Goal: Find specific page/section: Find specific page/section

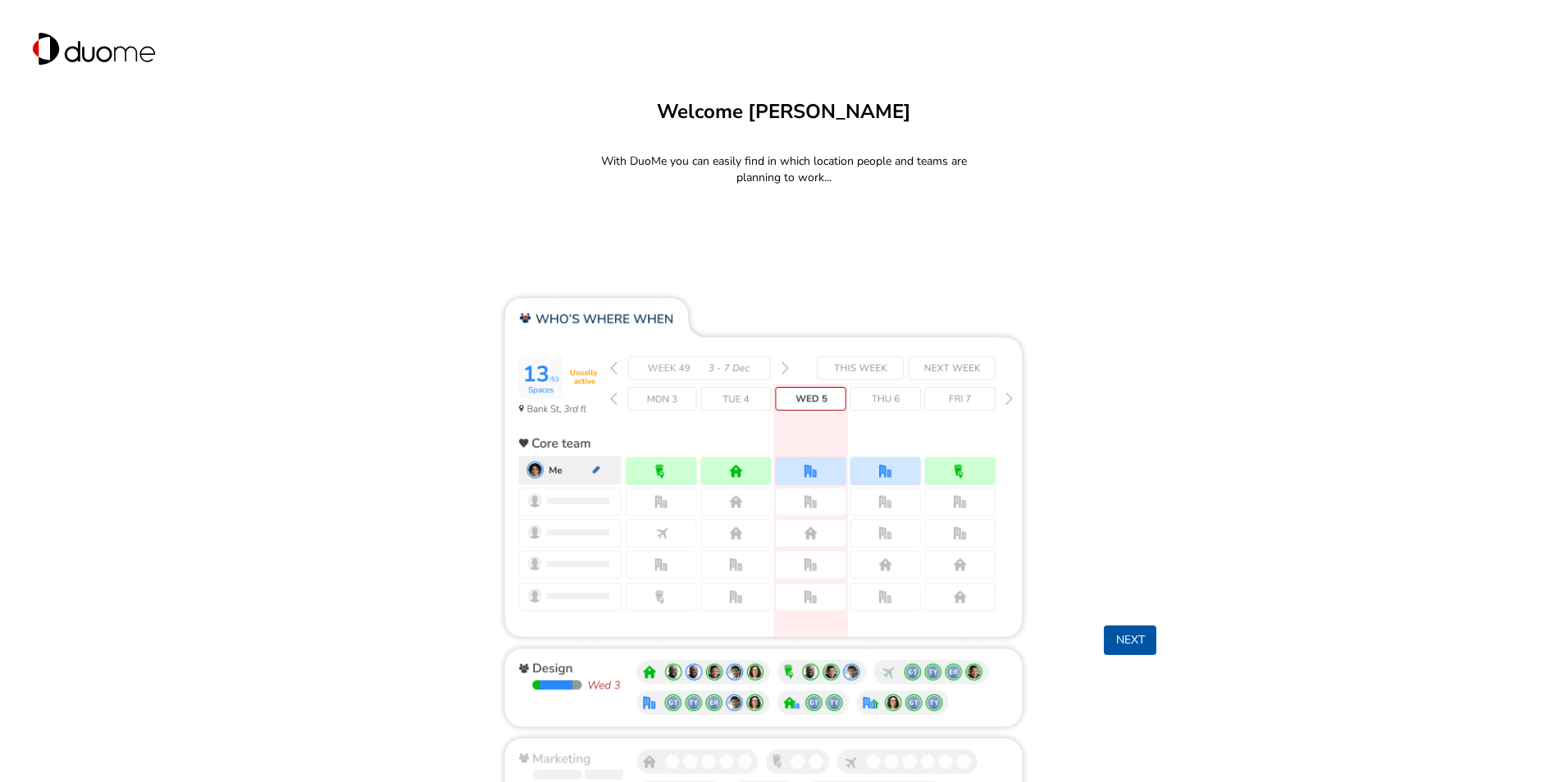
click at [1130, 634] on button "Next" at bounding box center [1130, 641] width 52 height 30
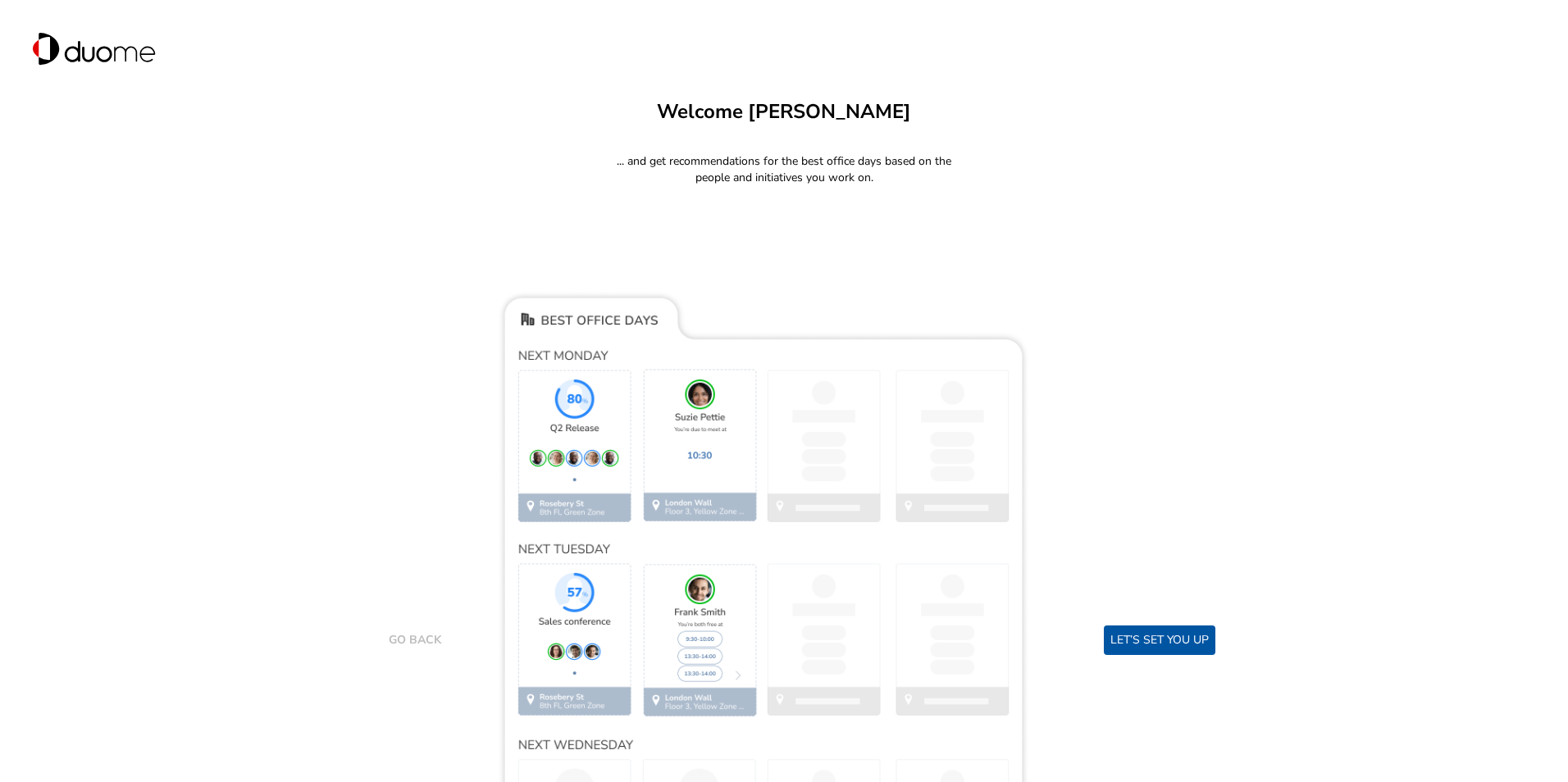
click at [1138, 638] on button "Let’s set you up" at bounding box center [1159, 641] width 111 height 30
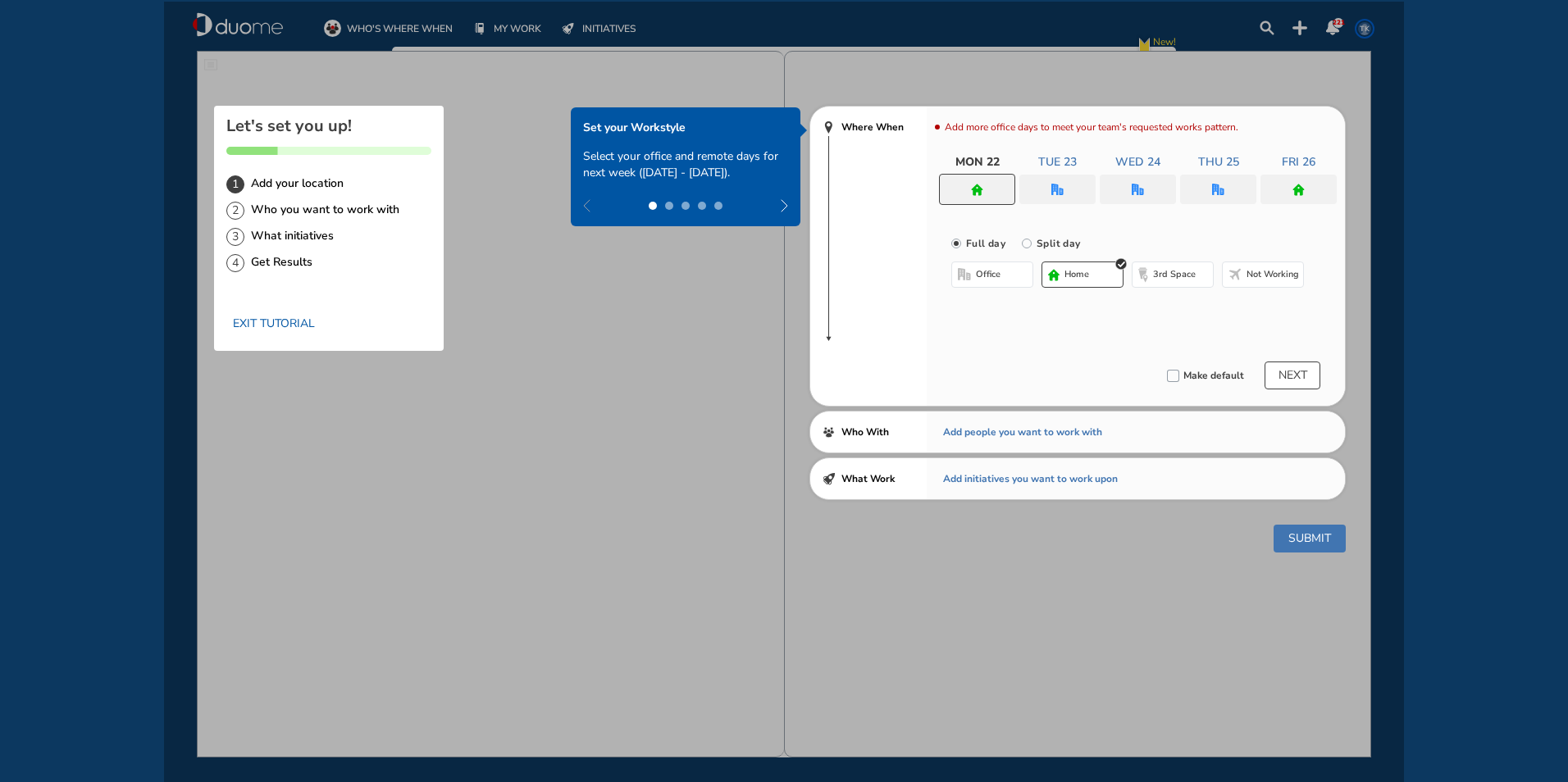
click at [318, 316] on button "Exit tutorial" at bounding box center [274, 324] width 96 height 30
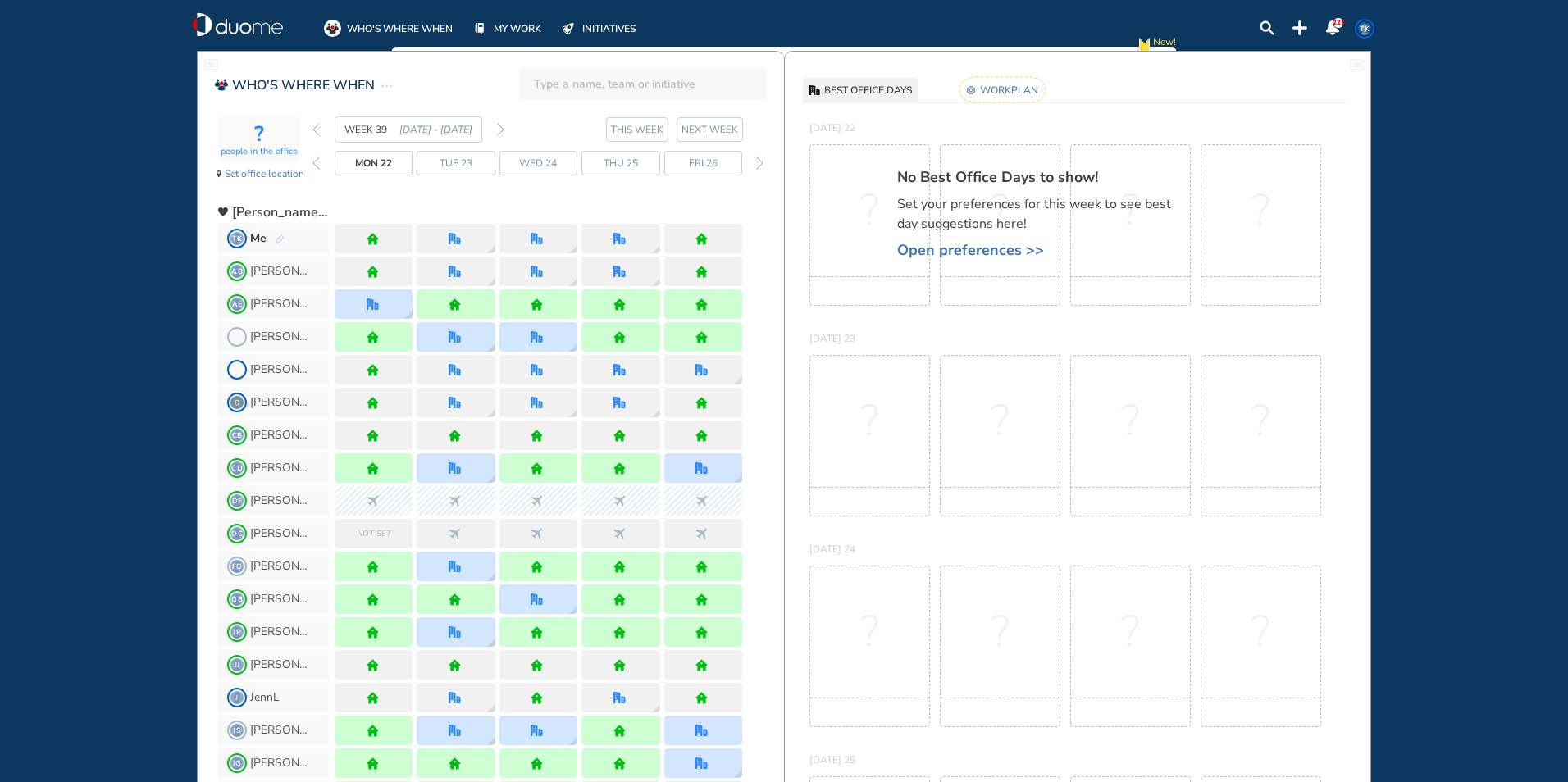
click at [631, 84] on input "search" at bounding box center [648, 84] width 228 height 36
click at [761, 164] on img "forward day" at bounding box center [760, 162] width 8 height 13
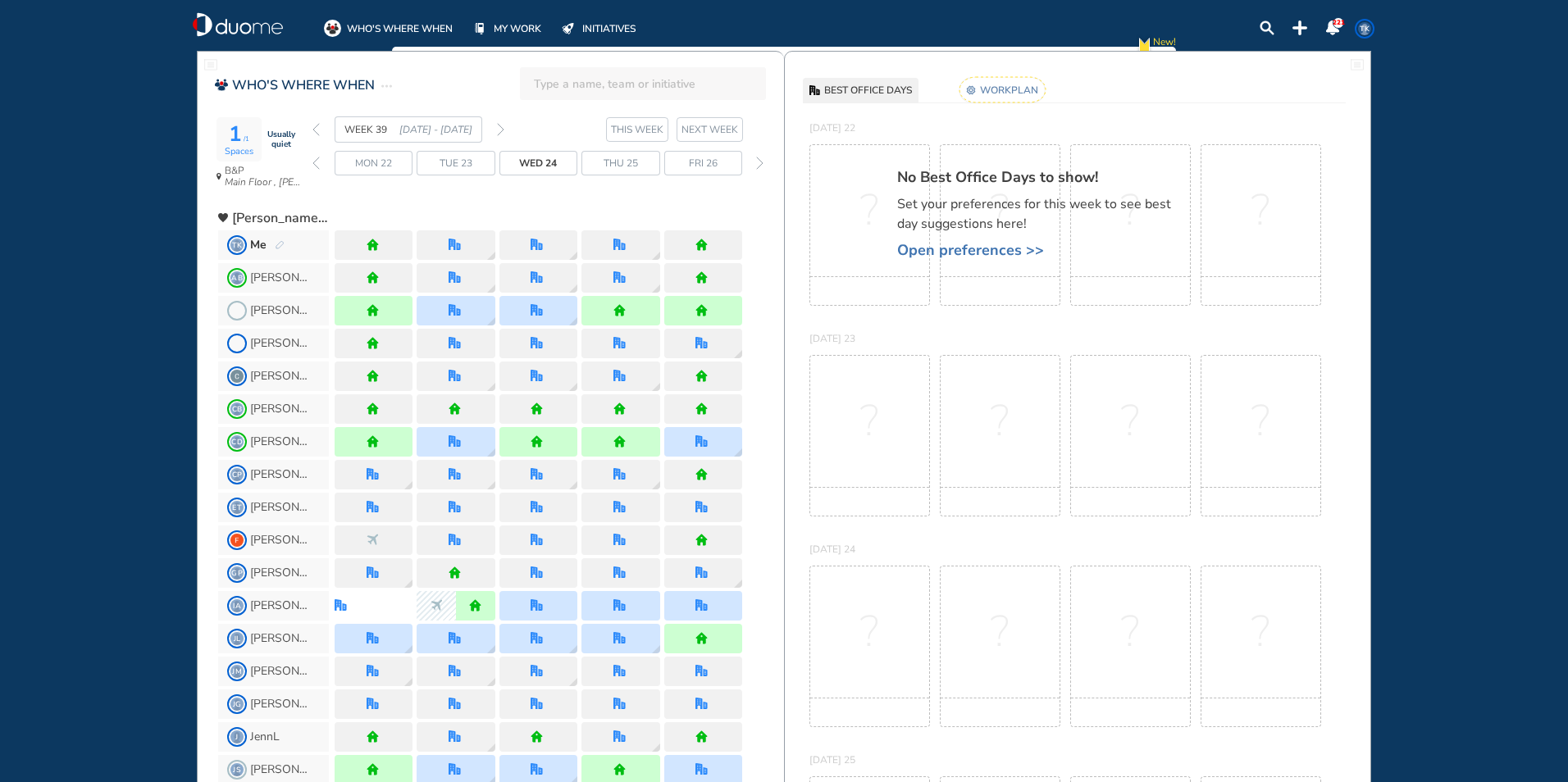
click at [761, 164] on img "forward day" at bounding box center [760, 162] width 8 height 13
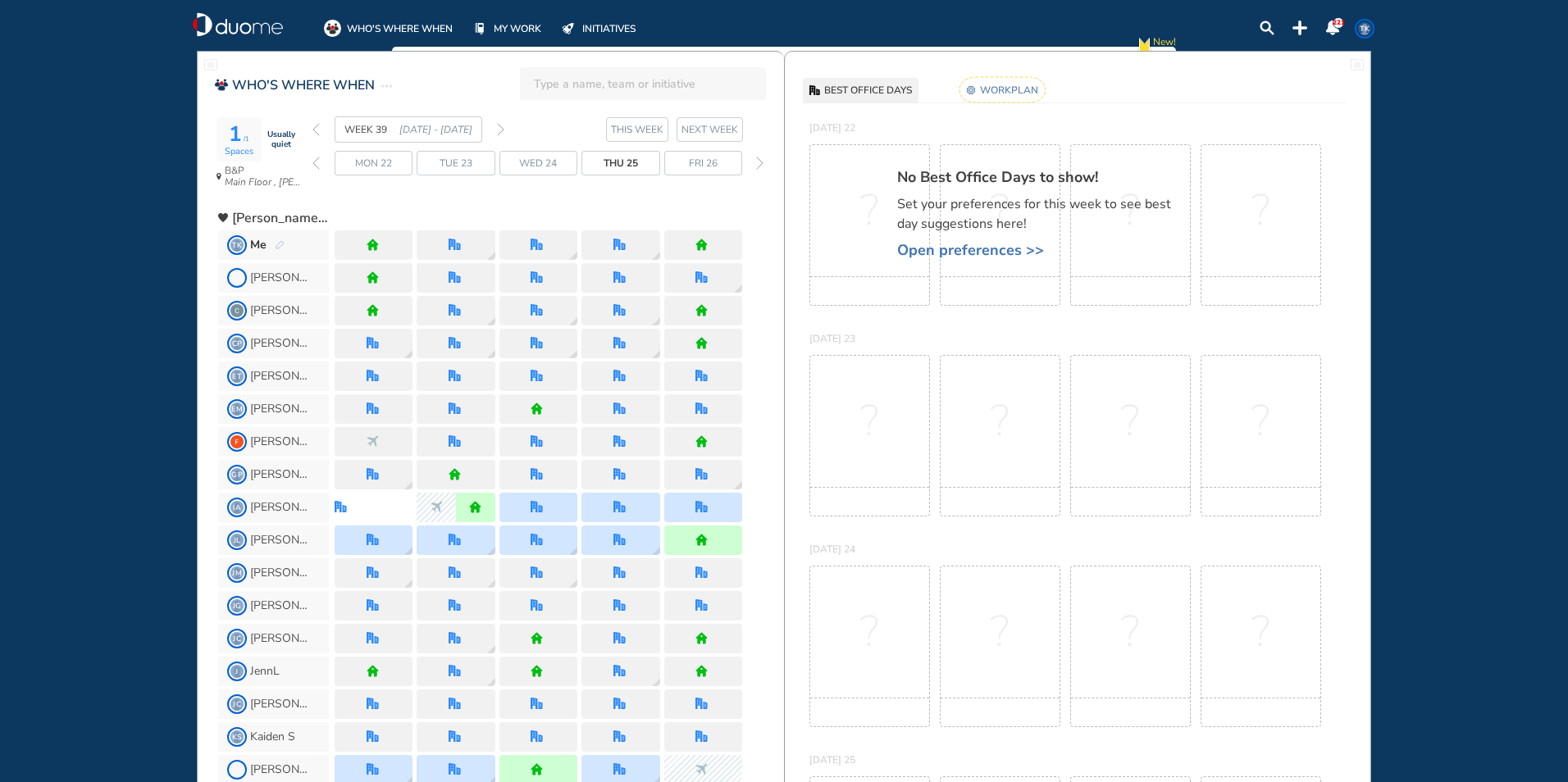
click at [497, 126] on img "forward week" at bounding box center [500, 129] width 8 height 13
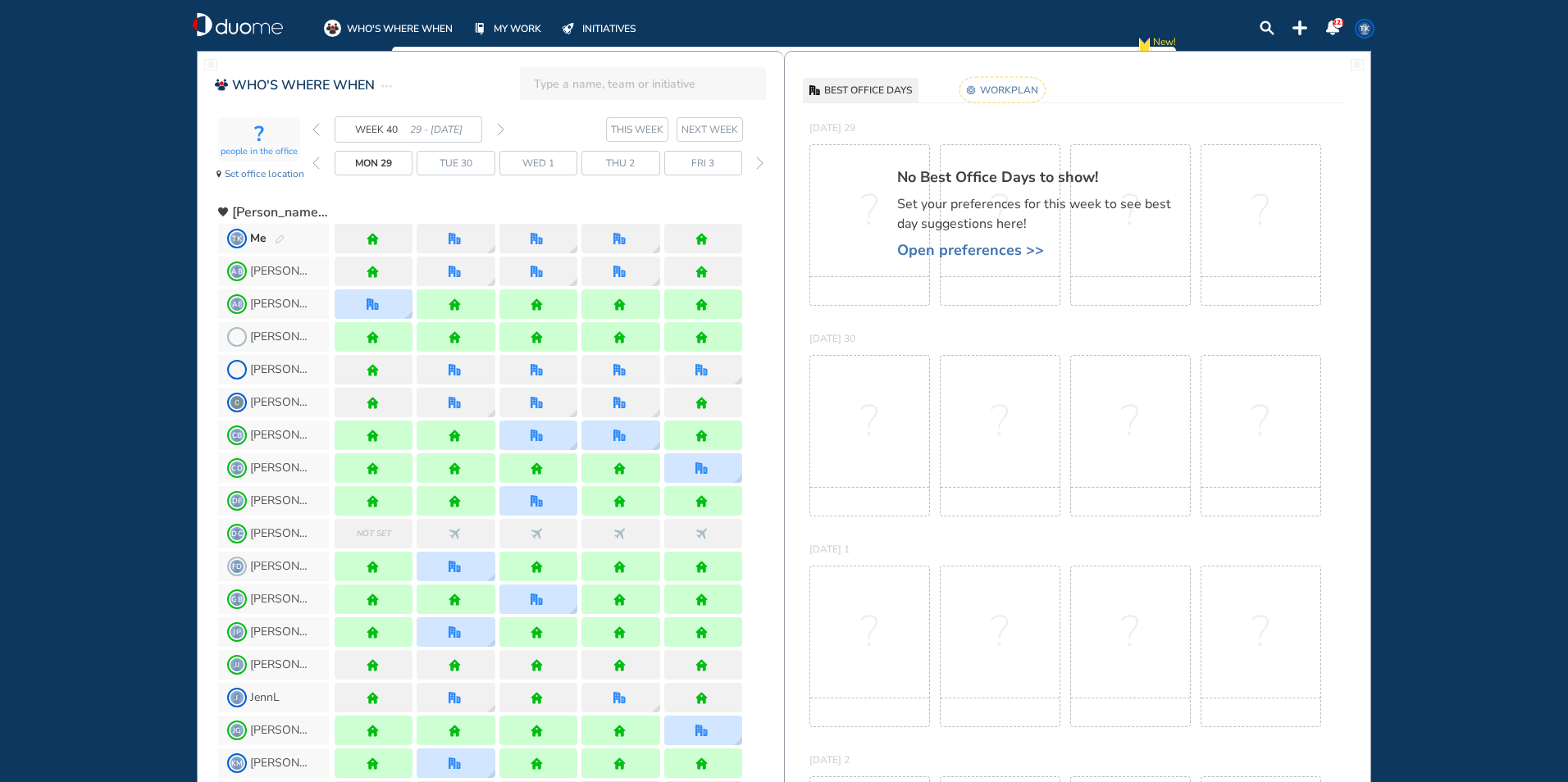
click at [497, 126] on img "forward week" at bounding box center [500, 129] width 8 height 13
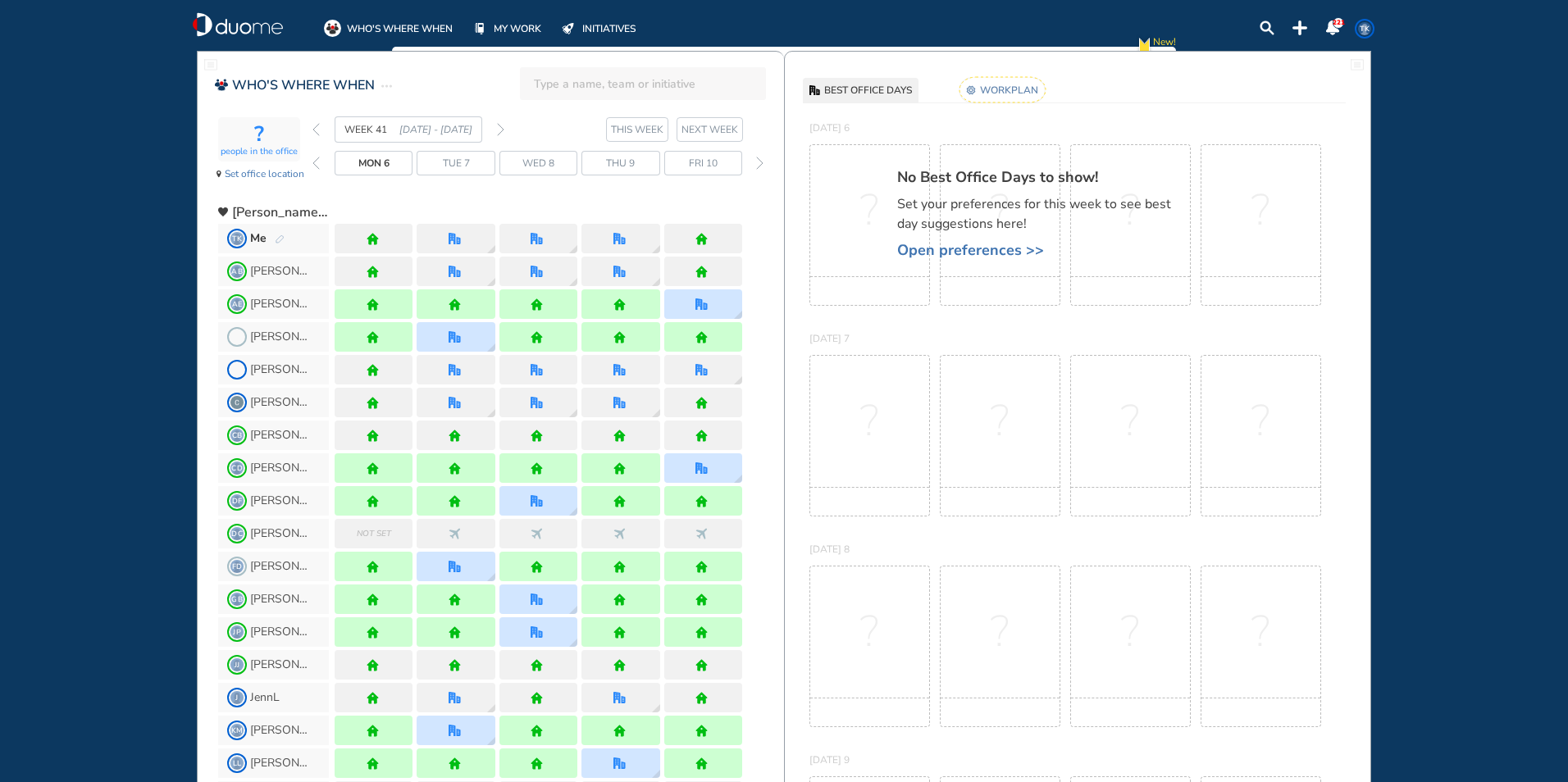
click at [497, 126] on img "forward week" at bounding box center [500, 129] width 8 height 13
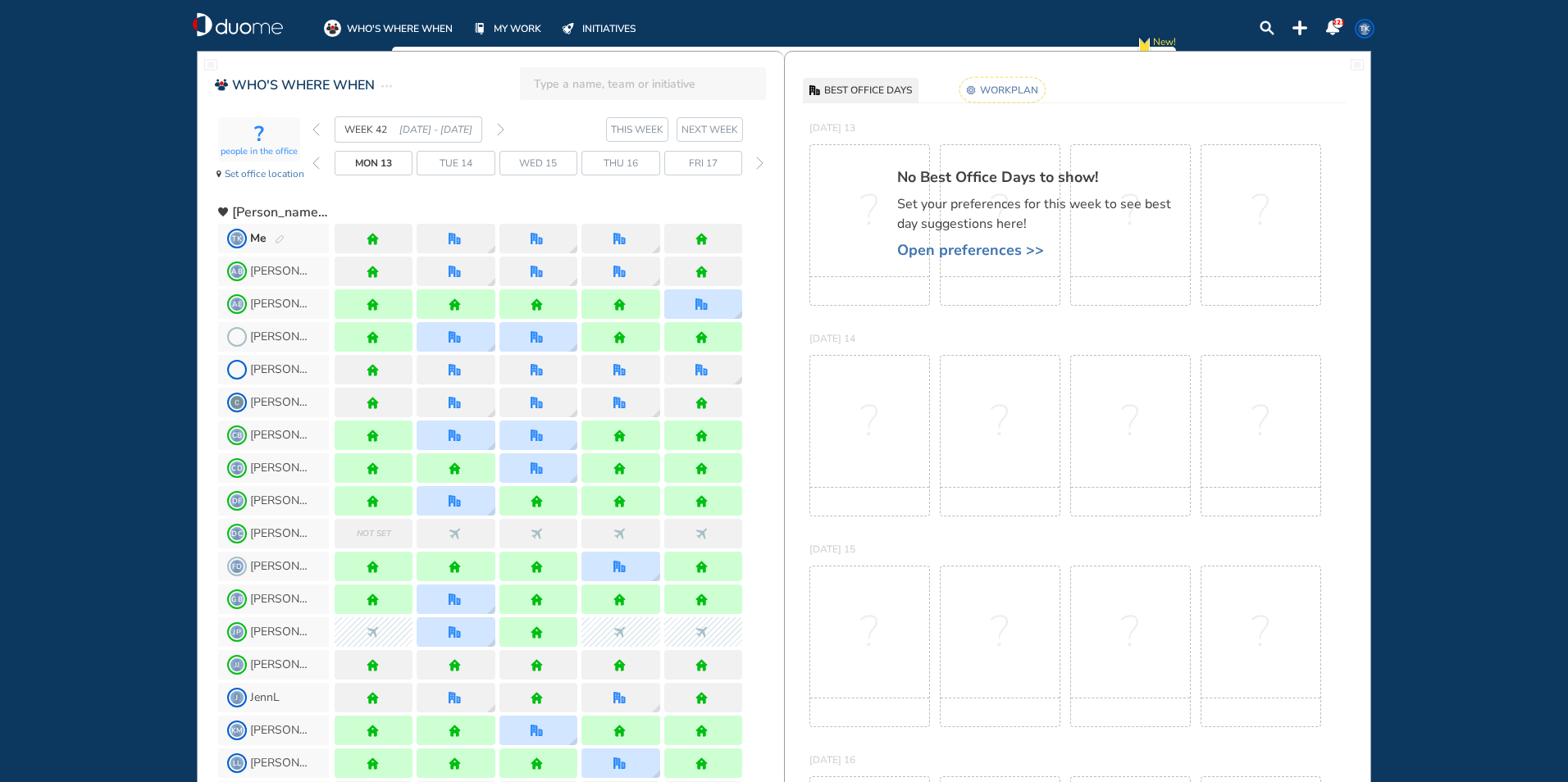
click at [324, 126] on div "WEEK 42 [DATE] - [DATE]" at bounding box center [408, 129] width 192 height 26
drag, startPoint x: 324, startPoint y: 126, endPoint x: 318, endPoint y: 133, distance: 9.2
click at [318, 133] on img "back week" at bounding box center [316, 129] width 8 height 13
click at [315, 130] on img "back week" at bounding box center [316, 129] width 8 height 13
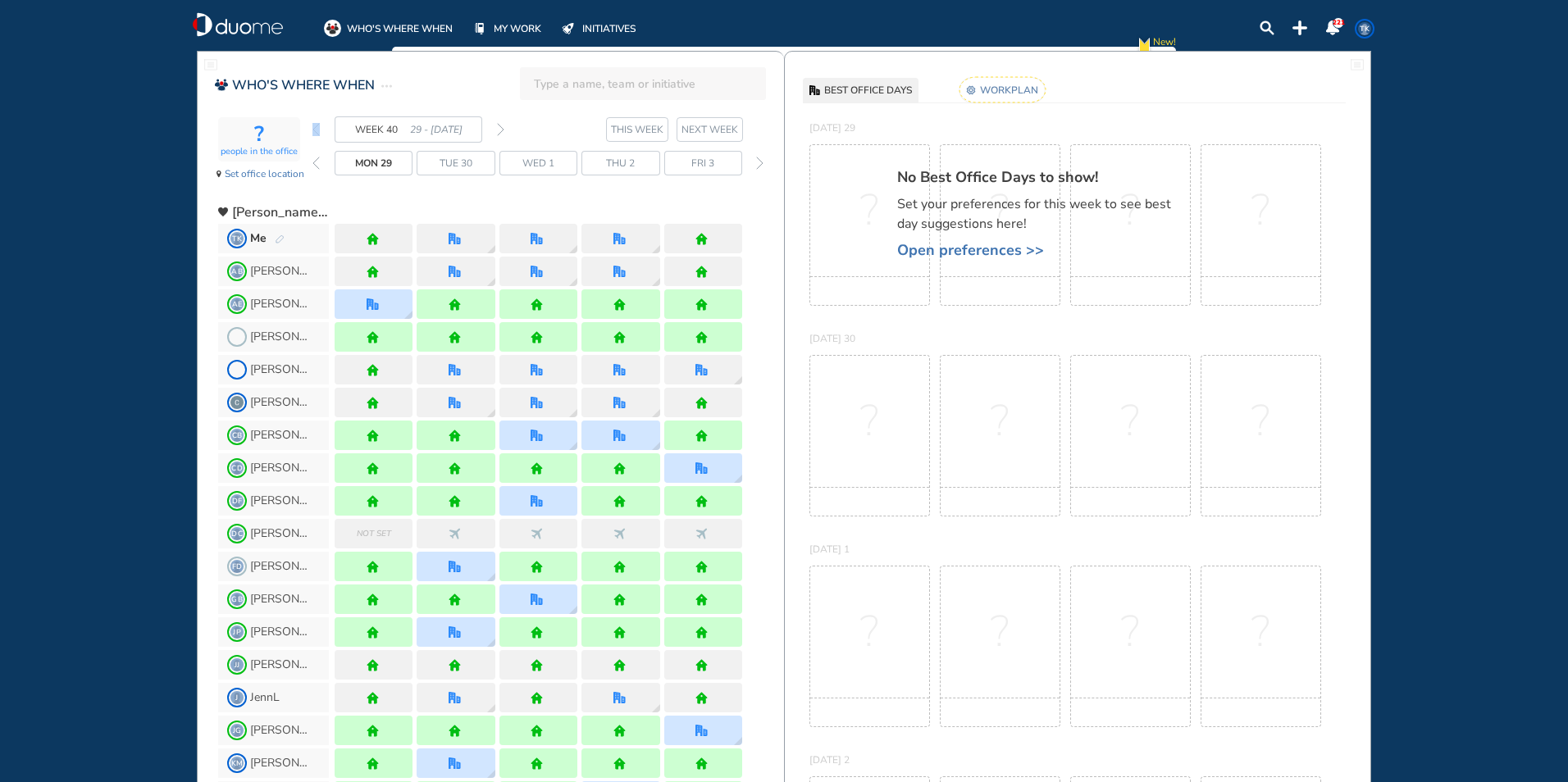
click at [501, 126] on img "forward week" at bounding box center [500, 129] width 8 height 13
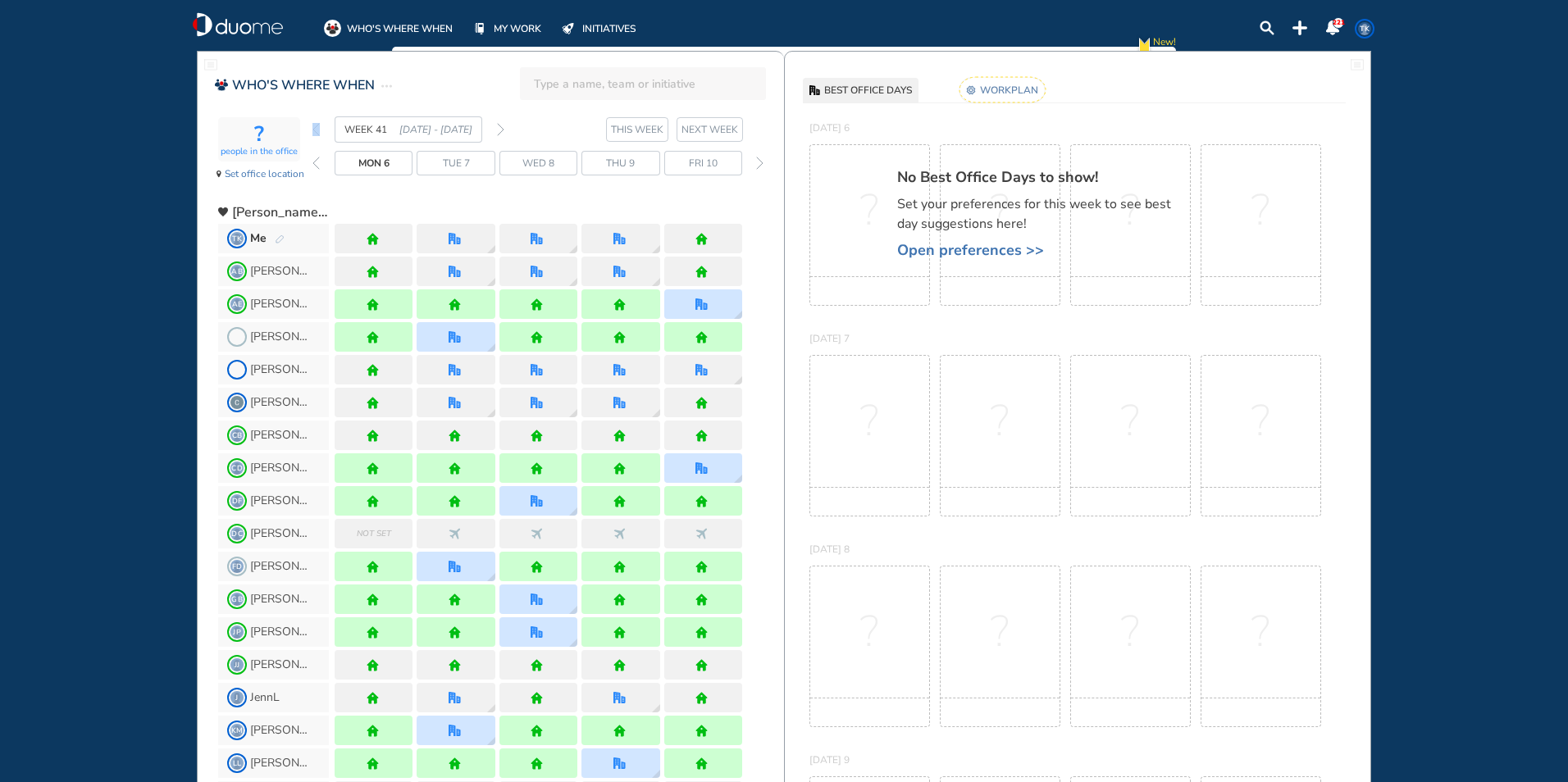
click at [501, 126] on img "forward week" at bounding box center [500, 129] width 8 height 13
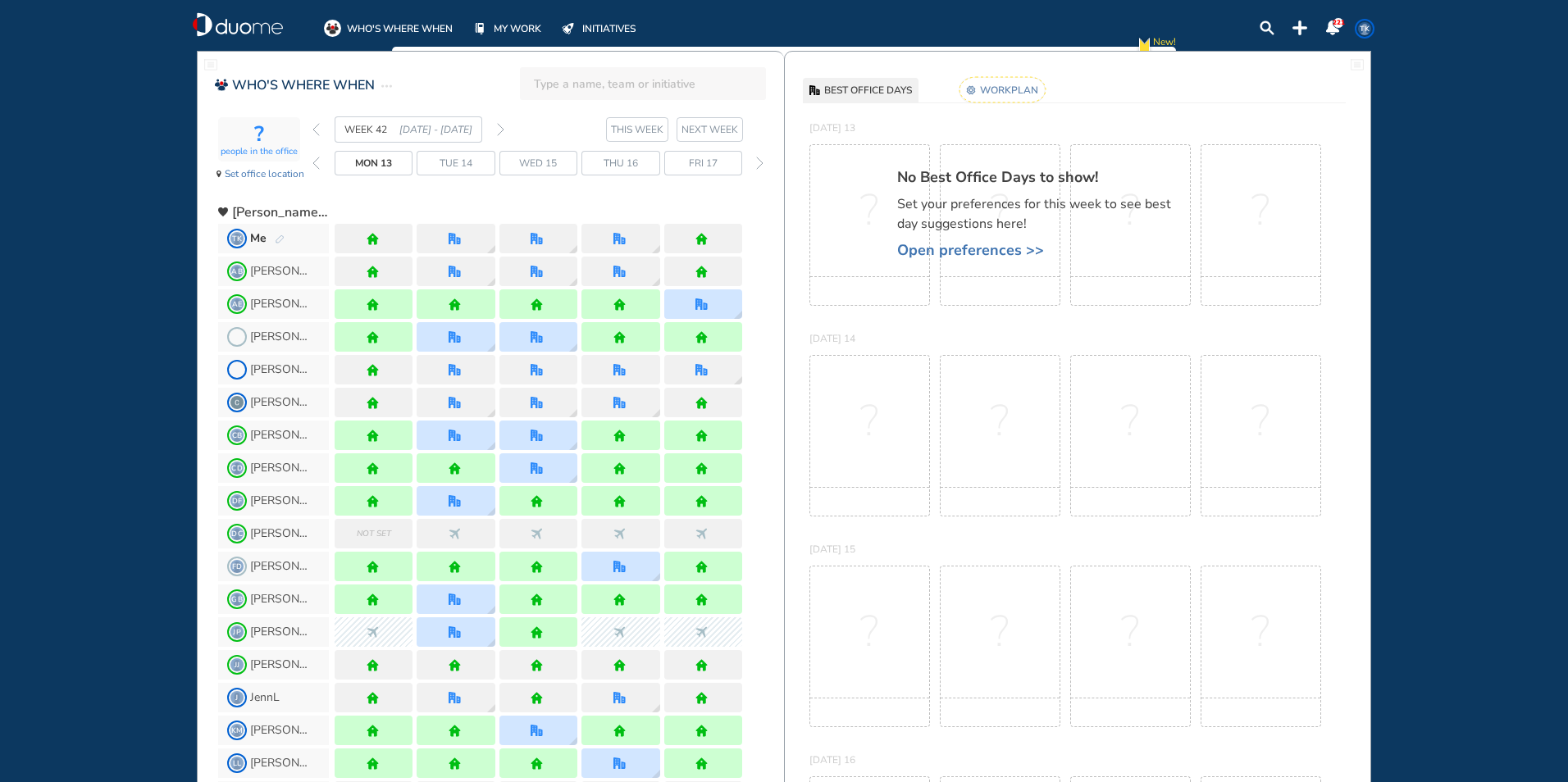
click at [534, 165] on span "Wed 15" at bounding box center [537, 163] width 37 height 16
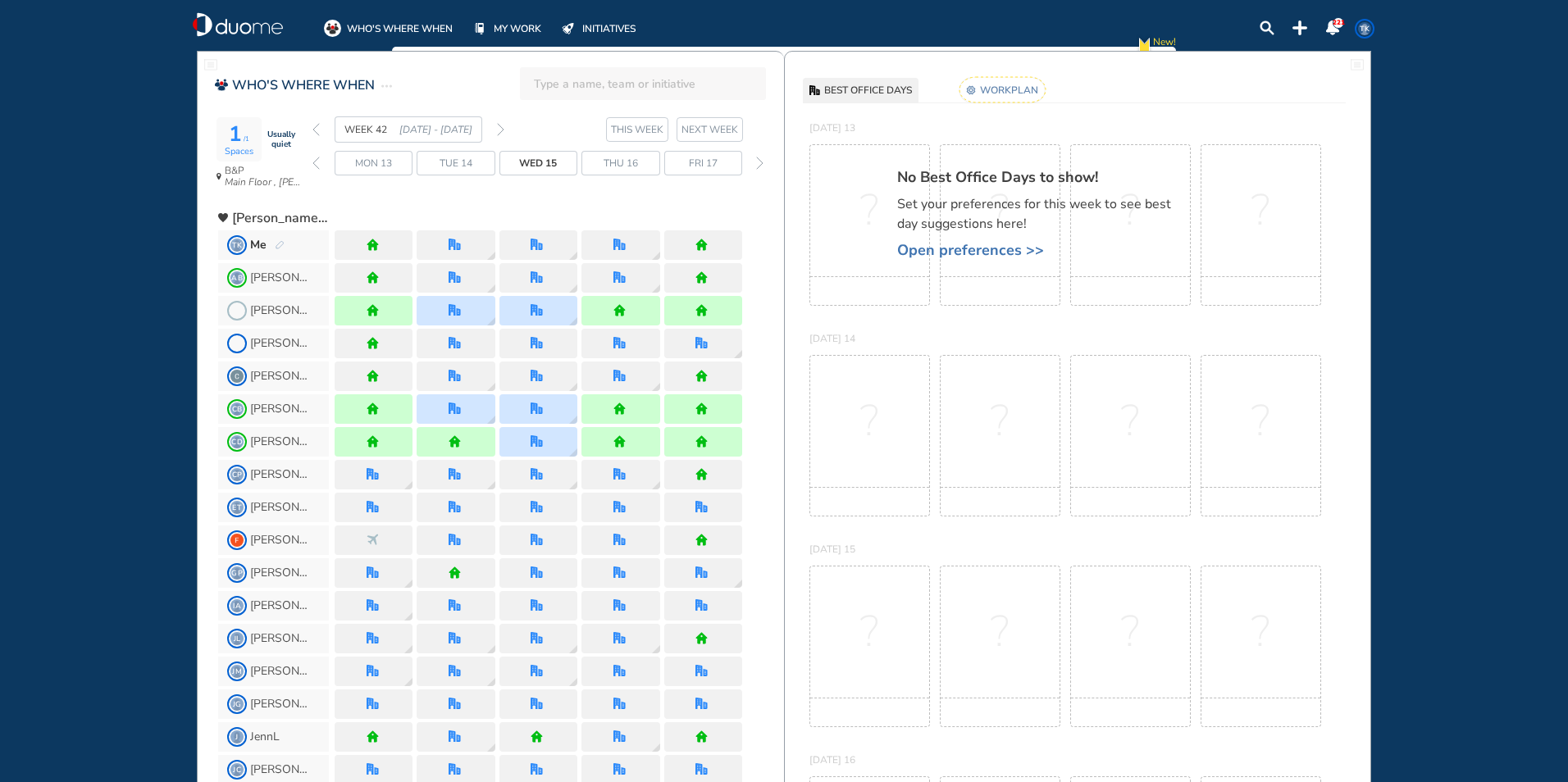
click at [298, 215] on span "[PERSON_NAME] & [PERSON_NAME], Inc" at bounding box center [280, 218] width 96 height 16
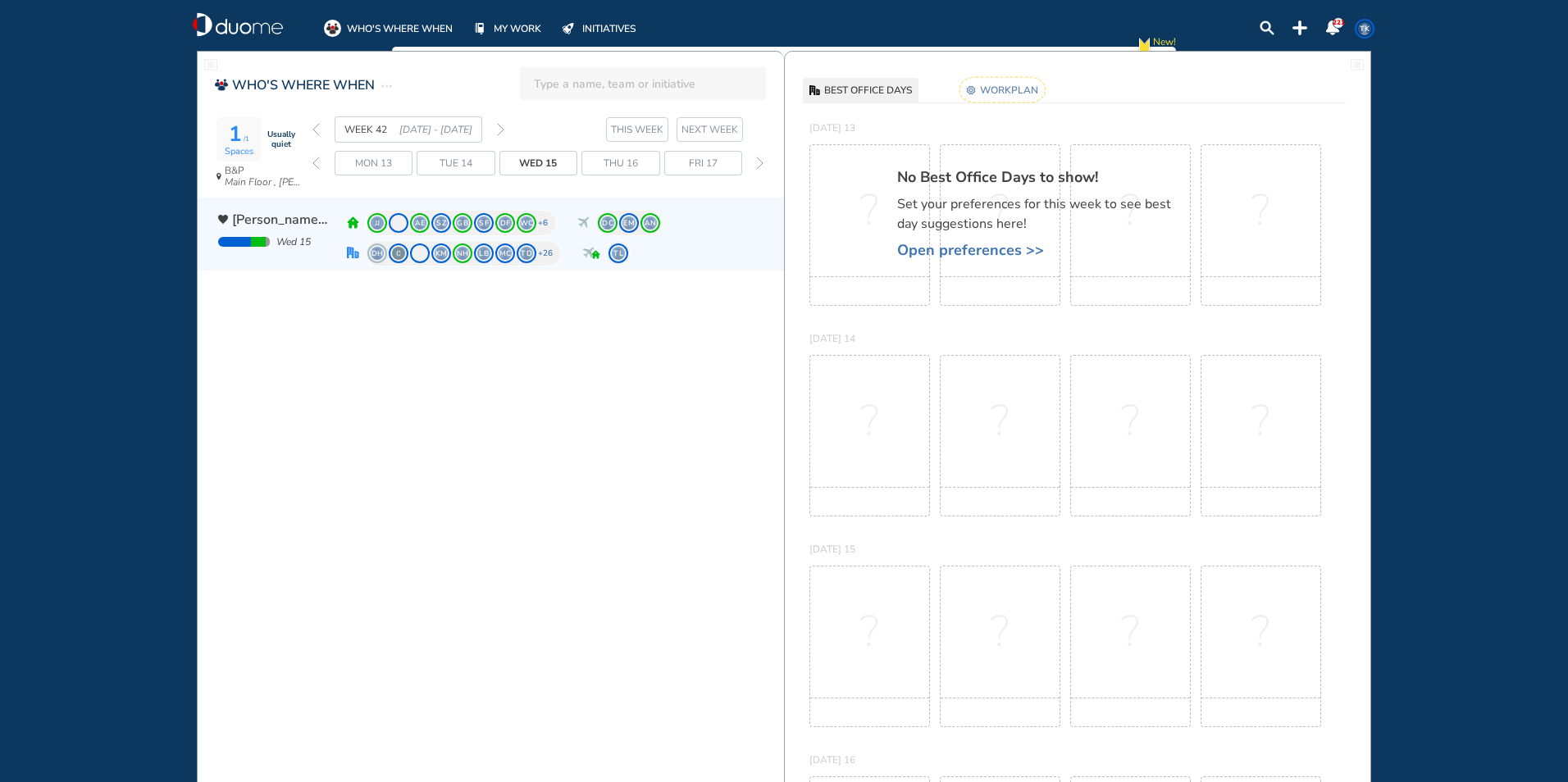
click at [292, 240] on span "Wed 15" at bounding box center [293, 241] width 35 height 13
click at [282, 205] on div "[PERSON_NAME] & [PERSON_NAME], Inc Wed 15 JJ AE SZ GB SF DF WC +6 DC EM AN DH K…" at bounding box center [491, 234] width 586 height 73
click at [288, 219] on span "[PERSON_NAME] & [PERSON_NAME], Inc" at bounding box center [280, 220] width 98 height 20
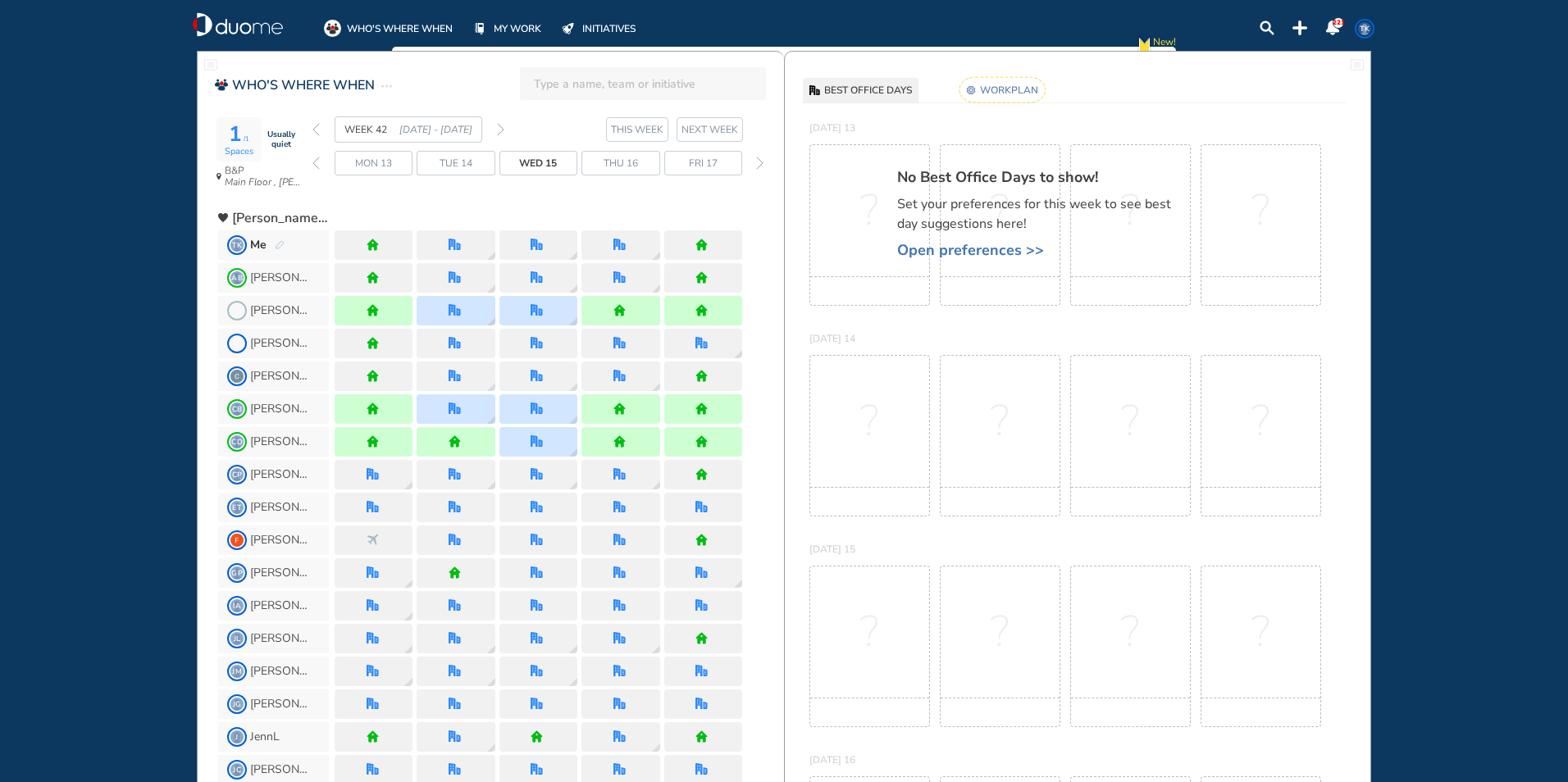
click at [281, 233] on span "TK Me" at bounding box center [273, 245] width 111 height 30
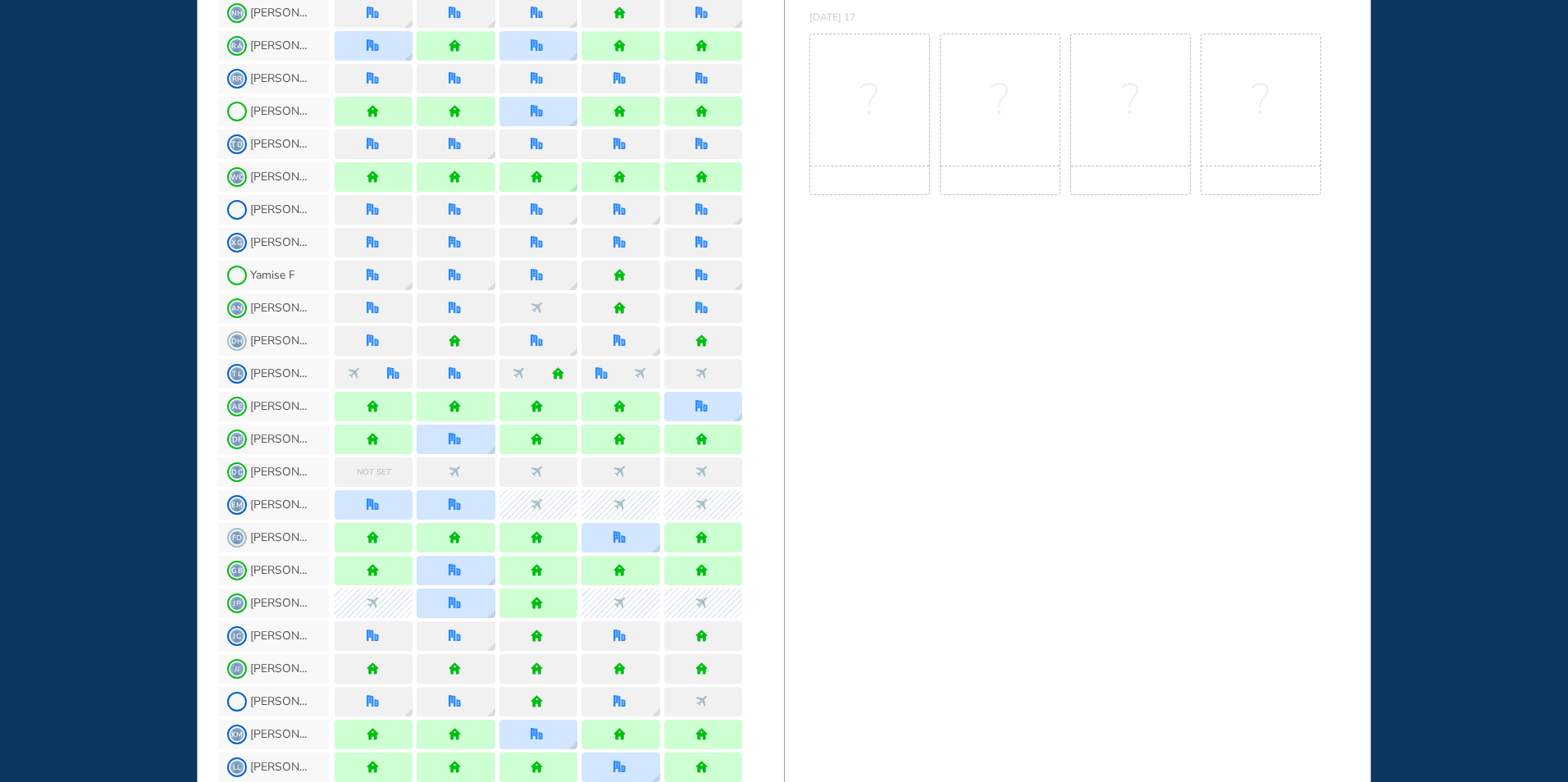
scroll to position [1254, 0]
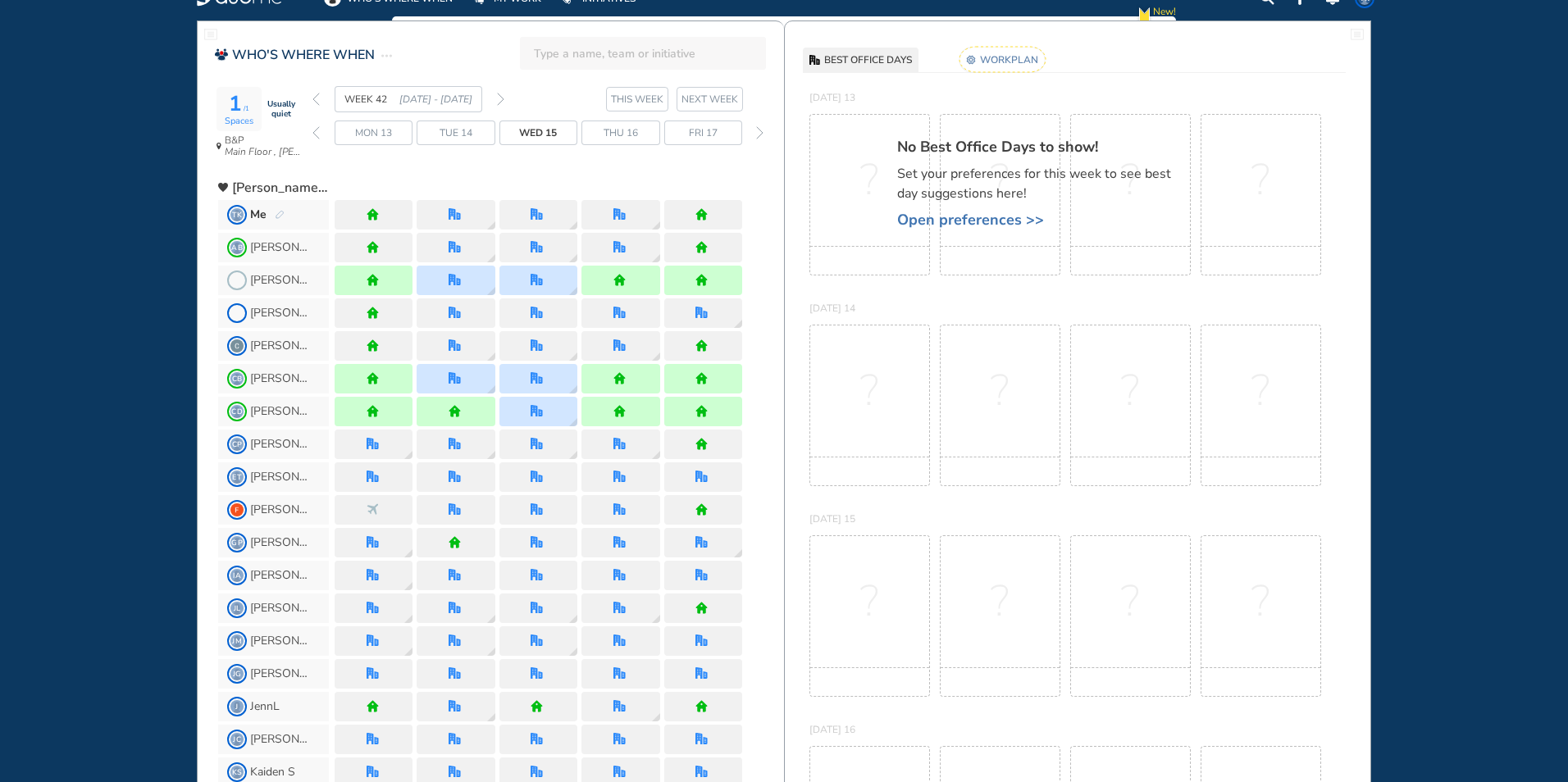
scroll to position [24, 0]
